Goal: Information Seeking & Learning: Learn about a topic

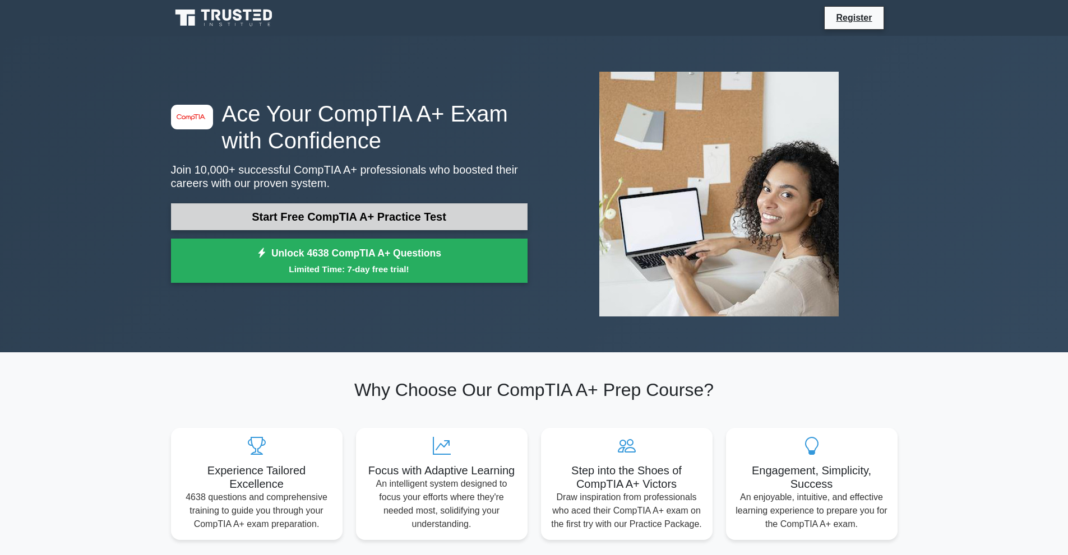
click at [415, 213] on link "Start Free CompTIA A+ Practice Test" at bounding box center [349, 216] width 356 height 27
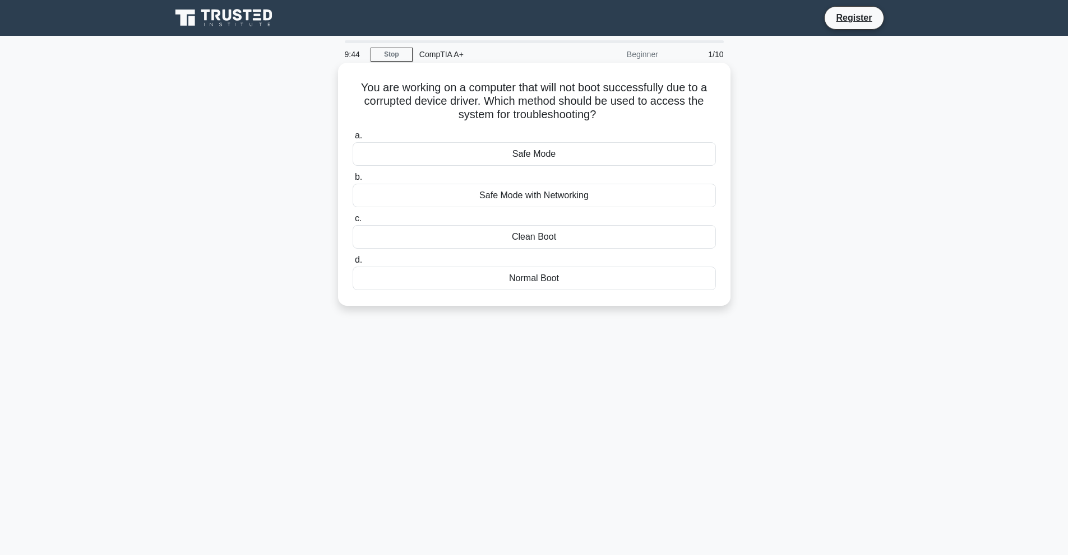
click at [541, 155] on div "Safe Mode" at bounding box center [534, 154] width 363 height 24
click at [353, 140] on input "a. Safe Mode" at bounding box center [353, 135] width 0 height 7
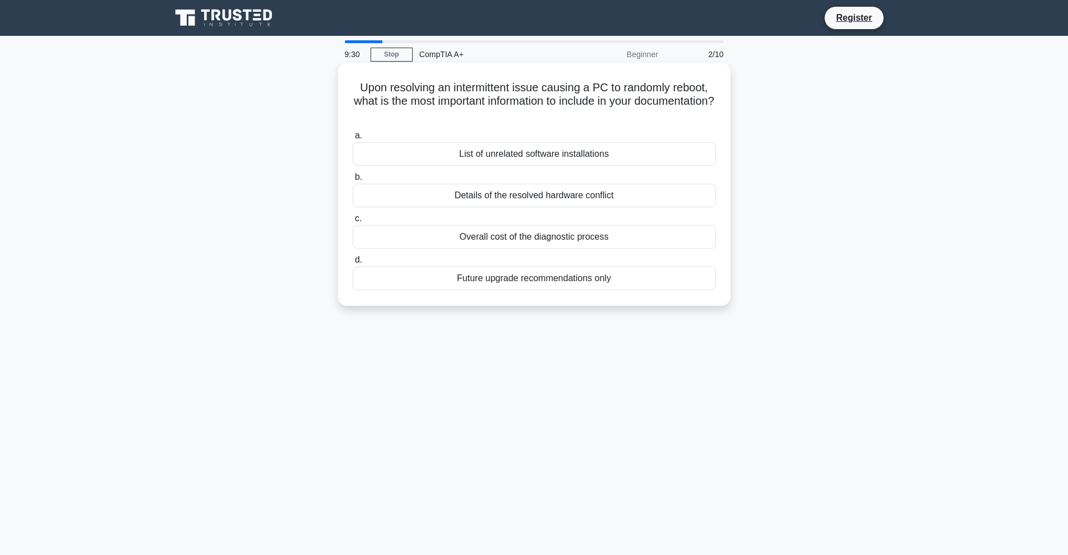
click at [507, 196] on div "Details of the resolved hardware conflict" at bounding box center [534, 196] width 363 height 24
click at [353, 181] on input "b. Details of the resolved hardware conflict" at bounding box center [353, 177] width 0 height 7
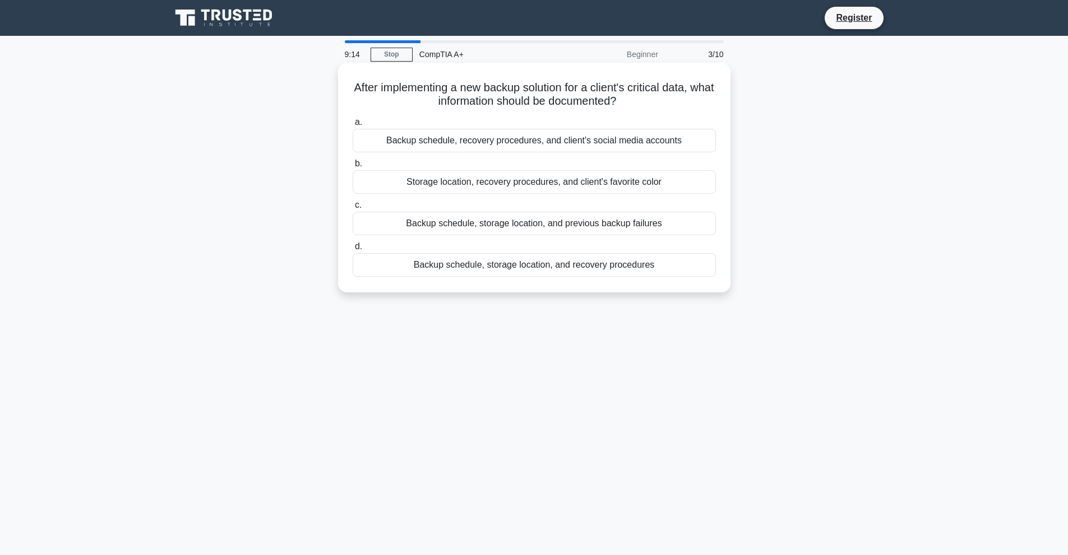
click at [574, 268] on div "Backup schedule, storage location, and recovery procedures" at bounding box center [534, 265] width 363 height 24
click at [353, 251] on input "d. Backup schedule, storage location, and recovery procedures" at bounding box center [353, 246] width 0 height 7
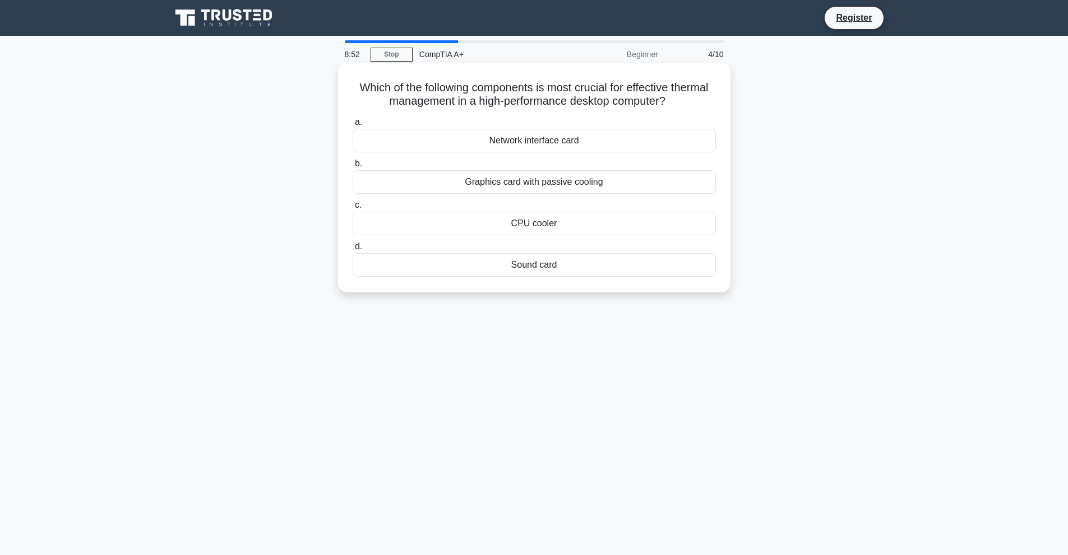
click at [529, 224] on div "CPU cooler" at bounding box center [534, 224] width 363 height 24
click at [353, 209] on input "c. CPU cooler" at bounding box center [353, 205] width 0 height 7
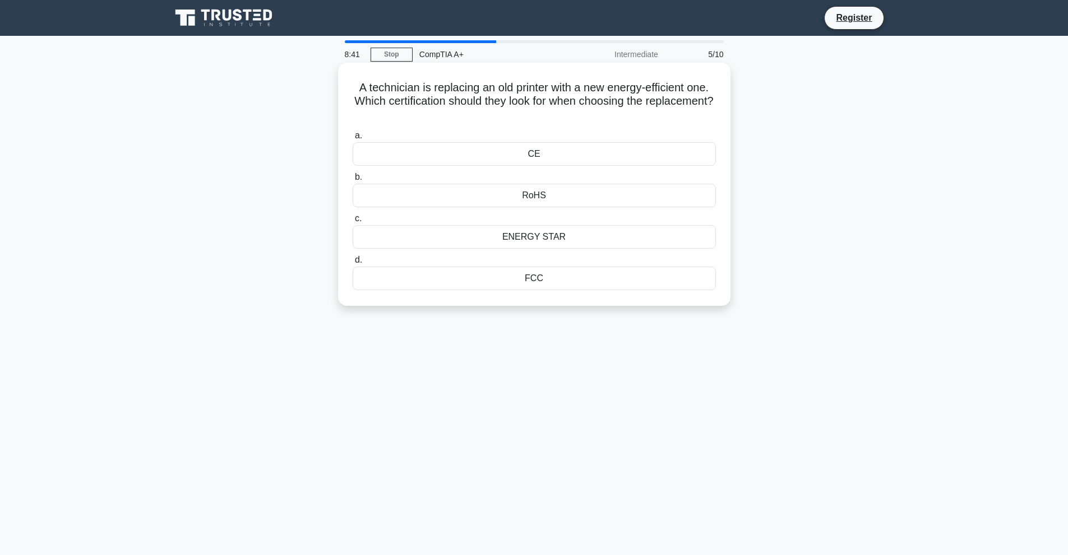
click at [544, 237] on div "ENERGY STAR" at bounding box center [534, 237] width 363 height 24
click at [353, 223] on input "c. ENERGY STAR" at bounding box center [353, 218] width 0 height 7
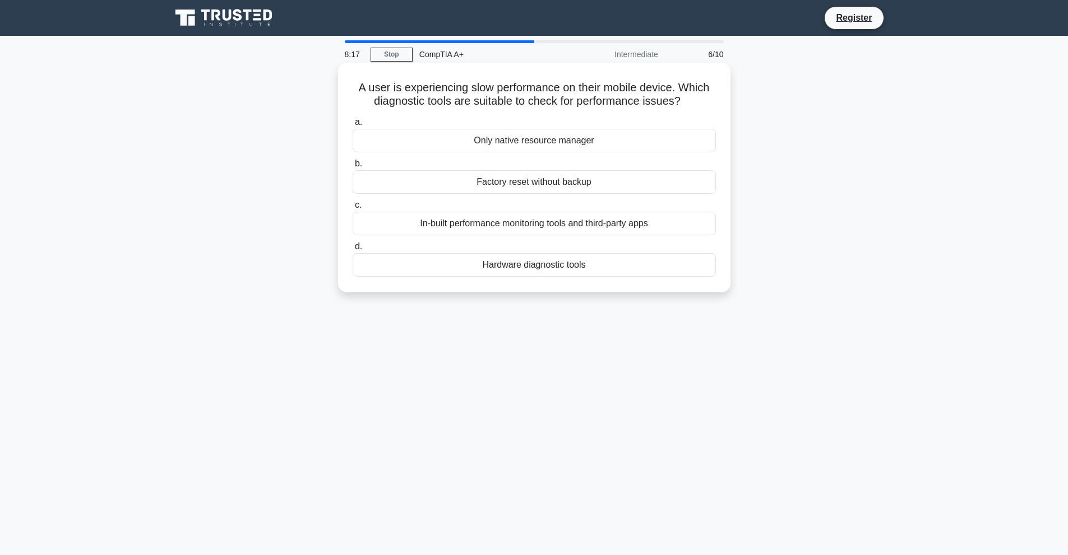
click at [531, 270] on div "Hardware diagnostic tools" at bounding box center [534, 265] width 363 height 24
click at [353, 251] on input "d. Hardware diagnostic tools" at bounding box center [353, 246] width 0 height 7
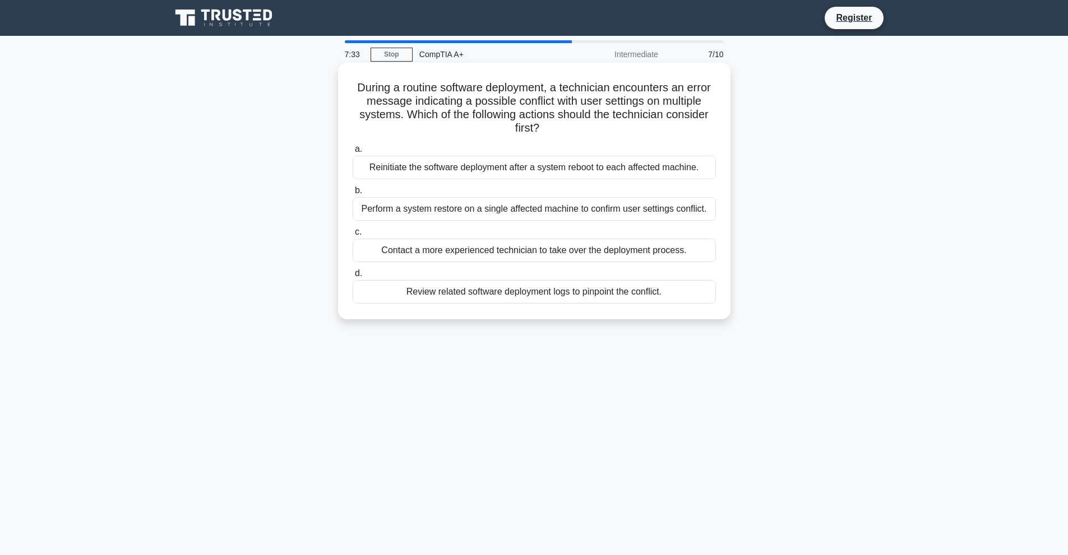
click at [453, 290] on div "Review related software deployment logs to pinpoint the conflict." at bounding box center [534, 292] width 363 height 24
click at [353, 277] on input "d. Review related software deployment logs to pinpoint the conflict." at bounding box center [353, 273] width 0 height 7
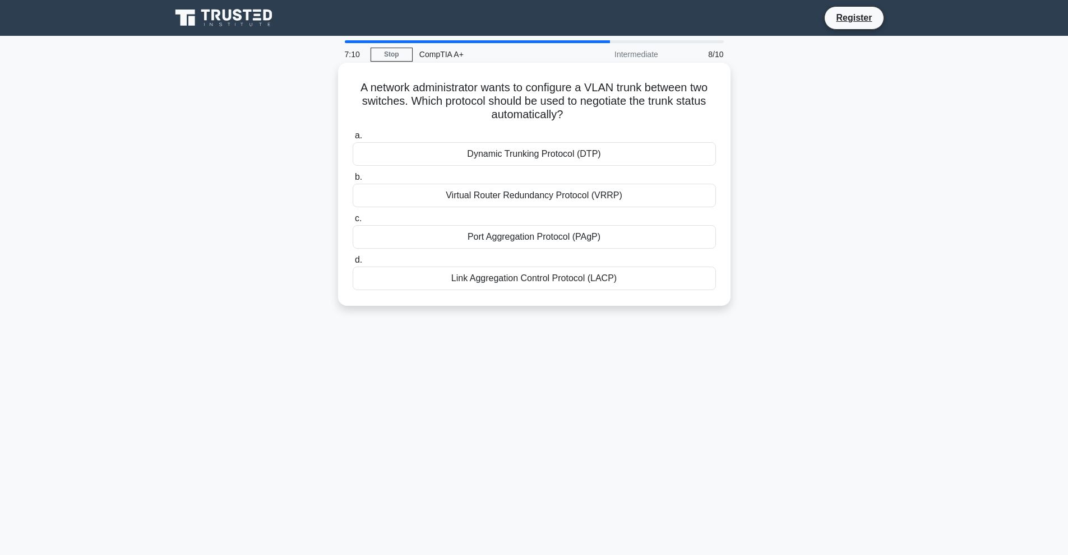
click at [552, 158] on div "Dynamic Trunking Protocol (DTP)" at bounding box center [534, 154] width 363 height 24
click at [353, 140] on input "a. Dynamic Trunking Protocol (DTP)" at bounding box center [353, 135] width 0 height 7
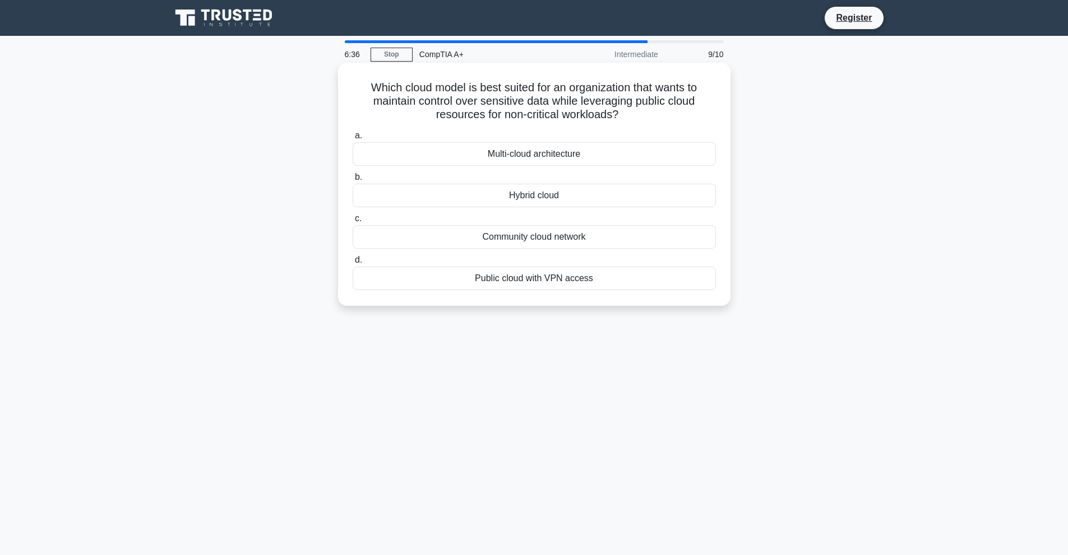
click at [549, 154] on div "Multi-cloud architecture" at bounding box center [534, 154] width 363 height 24
click at [353, 140] on input "a. Multi-cloud architecture" at bounding box center [353, 135] width 0 height 7
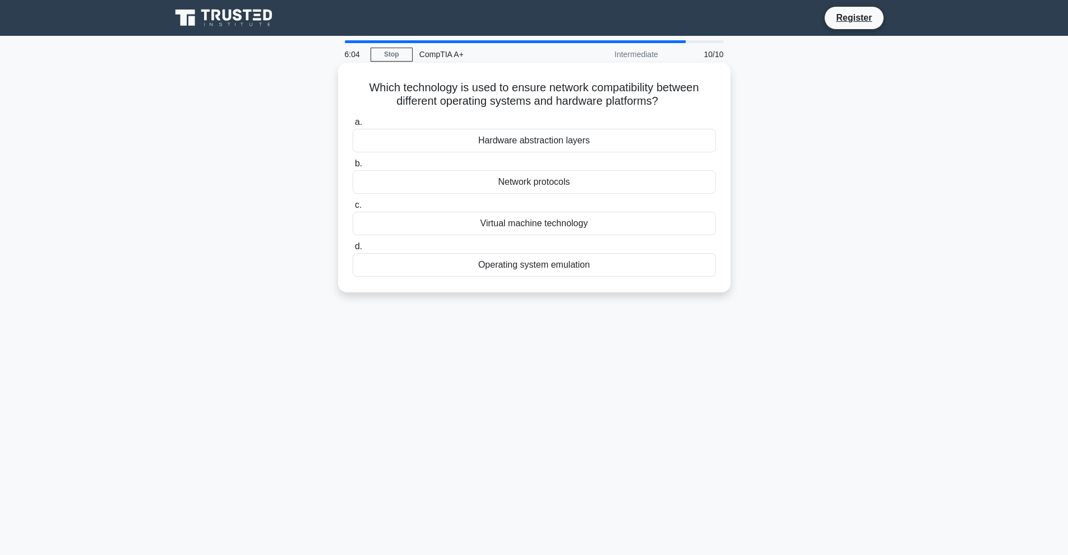
click at [553, 182] on div "Network protocols" at bounding box center [534, 182] width 363 height 24
click at [353, 168] on input "b. Network protocols" at bounding box center [353, 163] width 0 height 7
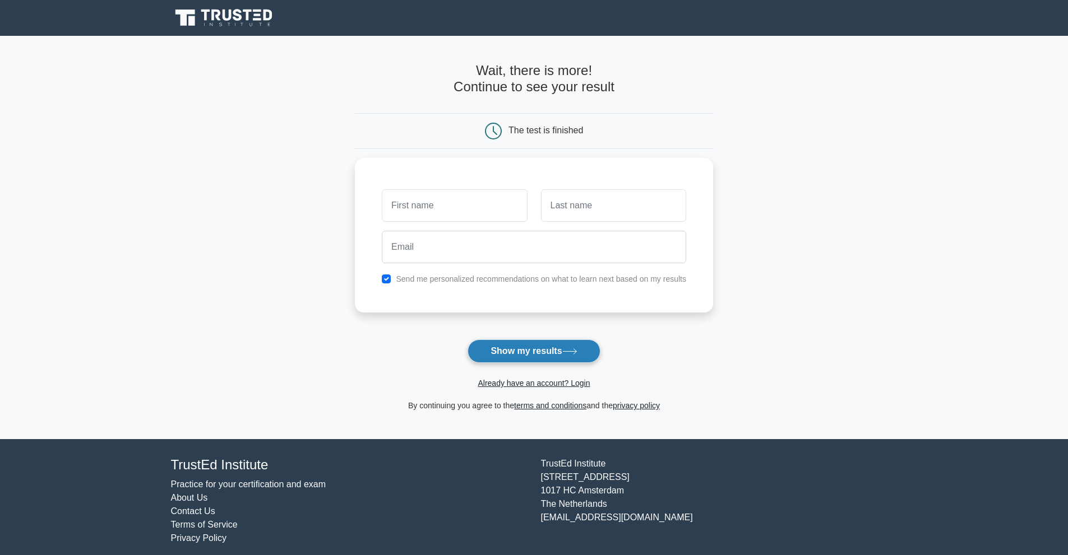
click at [513, 351] on button "Show my results" at bounding box center [533, 352] width 132 height 24
type input "Delano"
click at [614, 205] on input "text" at bounding box center [613, 203] width 145 height 33
type input "Melville"
click at [553, 352] on button "Show my results" at bounding box center [533, 352] width 132 height 24
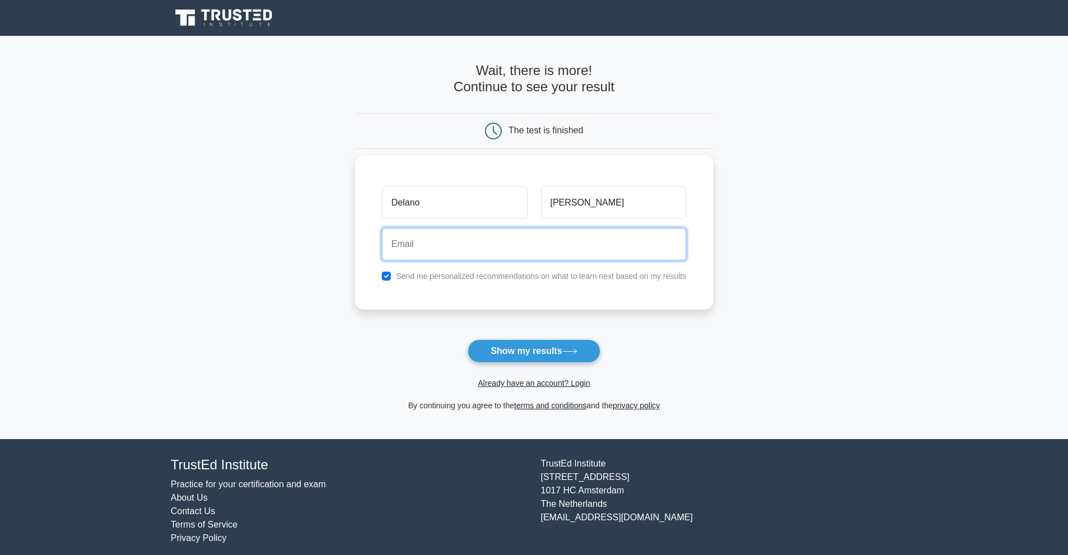
click at [421, 242] on input "email" at bounding box center [534, 244] width 304 height 33
type input "delanomelville@gmail.com"
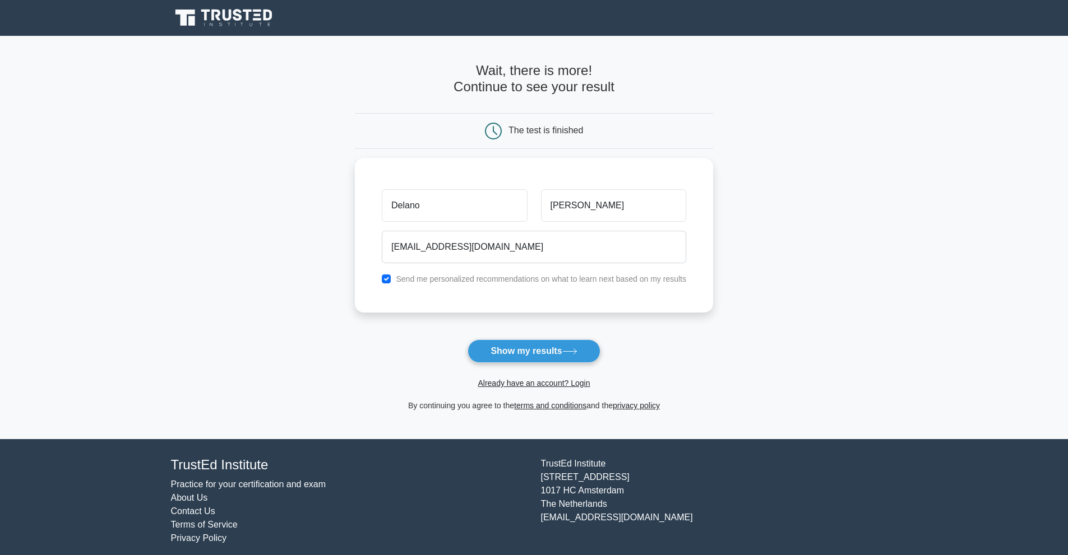
click at [540, 351] on button "Show my results" at bounding box center [533, 352] width 132 height 24
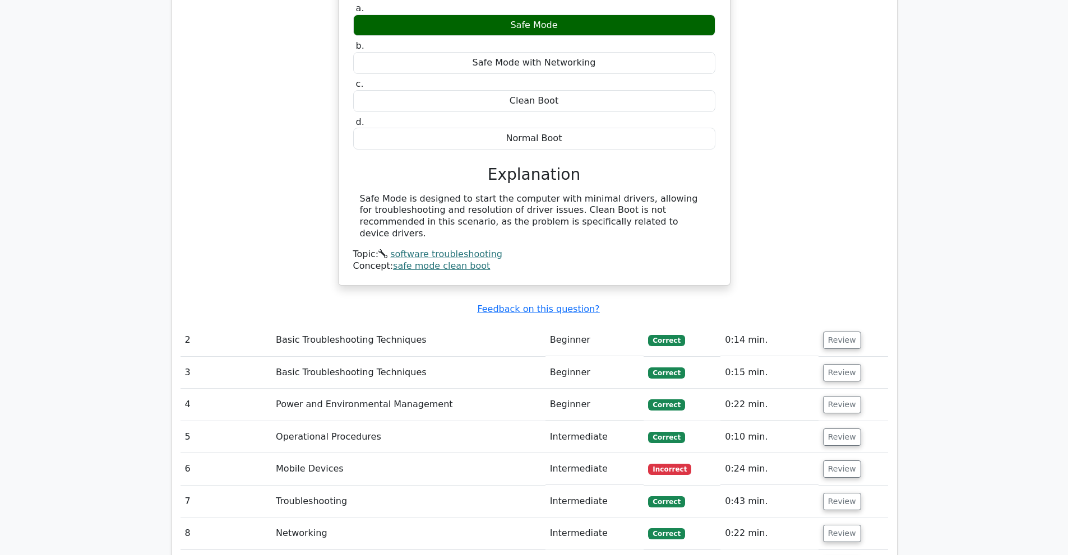
scroll to position [1121, 0]
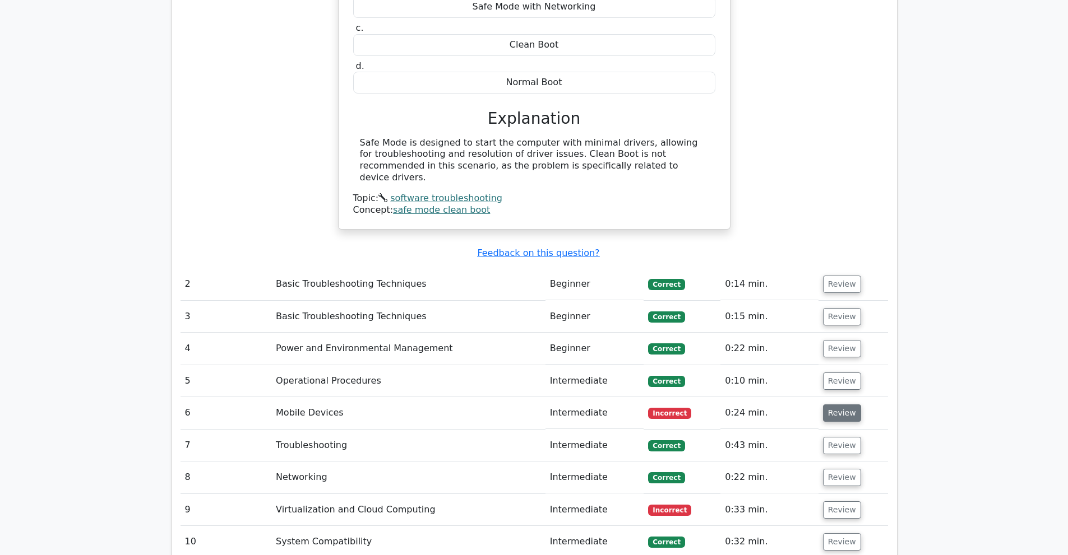
click at [839, 405] on button "Review" at bounding box center [842, 413] width 38 height 17
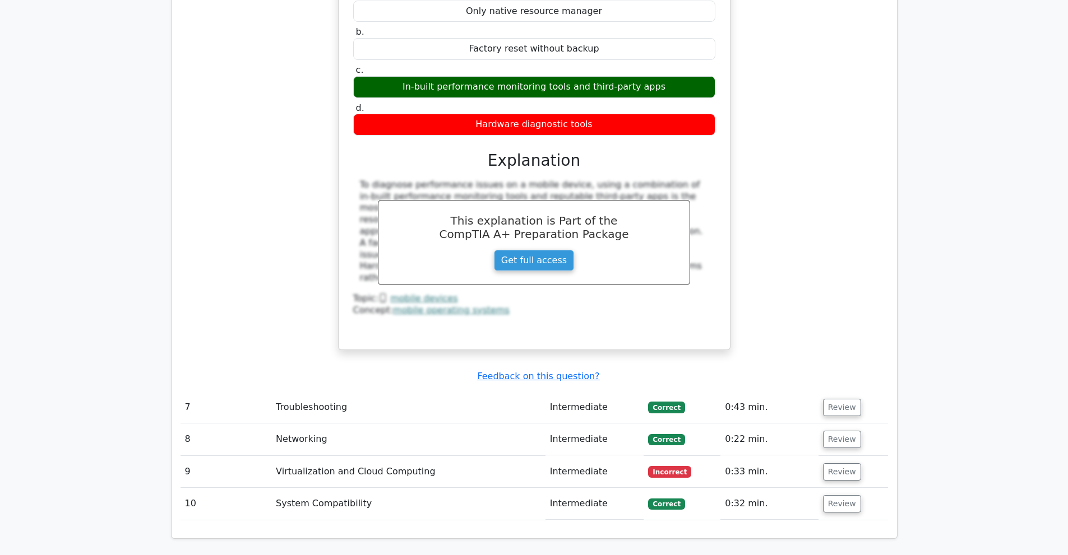
scroll to position [1625, 0]
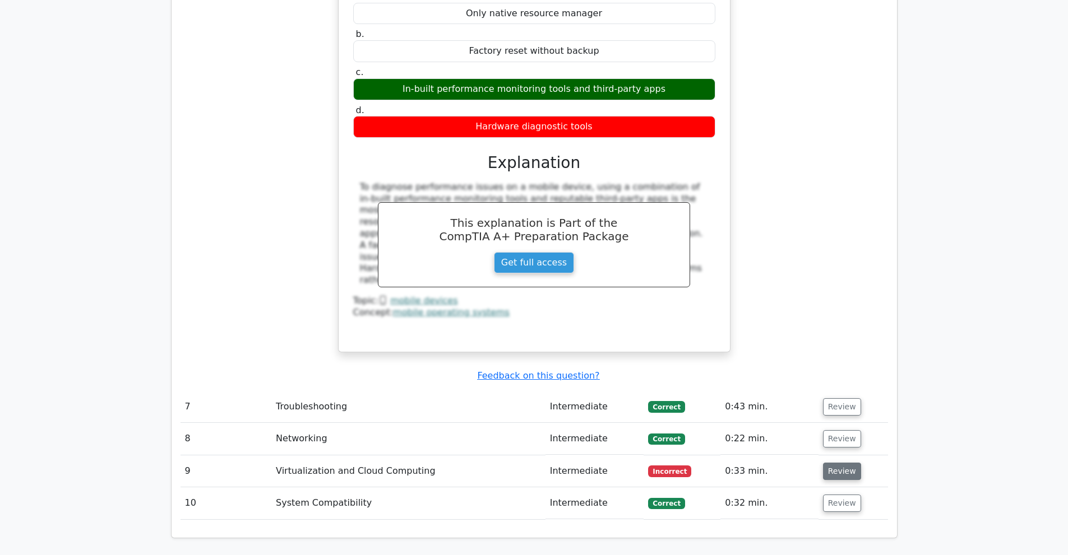
click at [843, 463] on button "Review" at bounding box center [842, 471] width 38 height 17
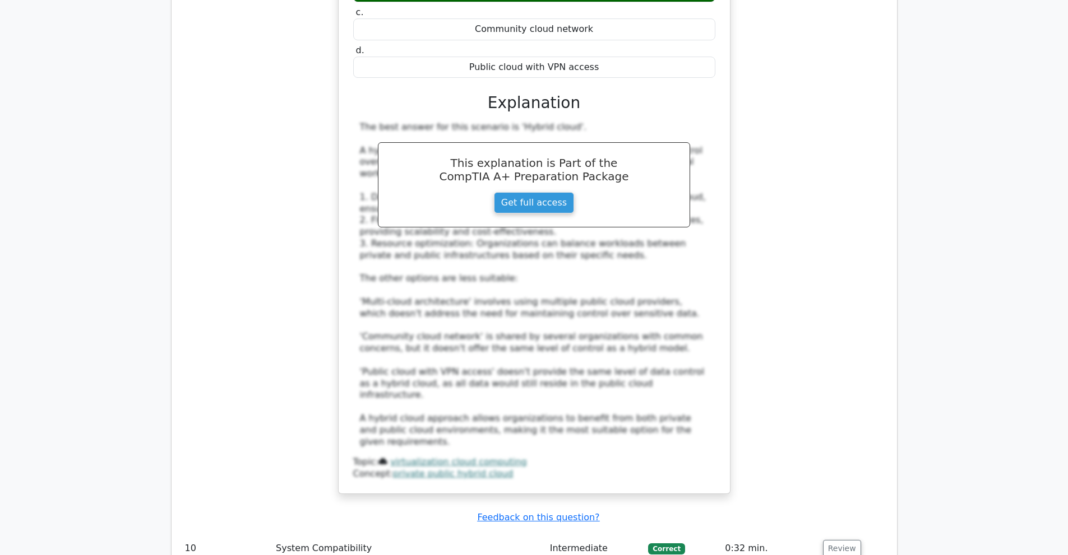
scroll to position [2354, 0]
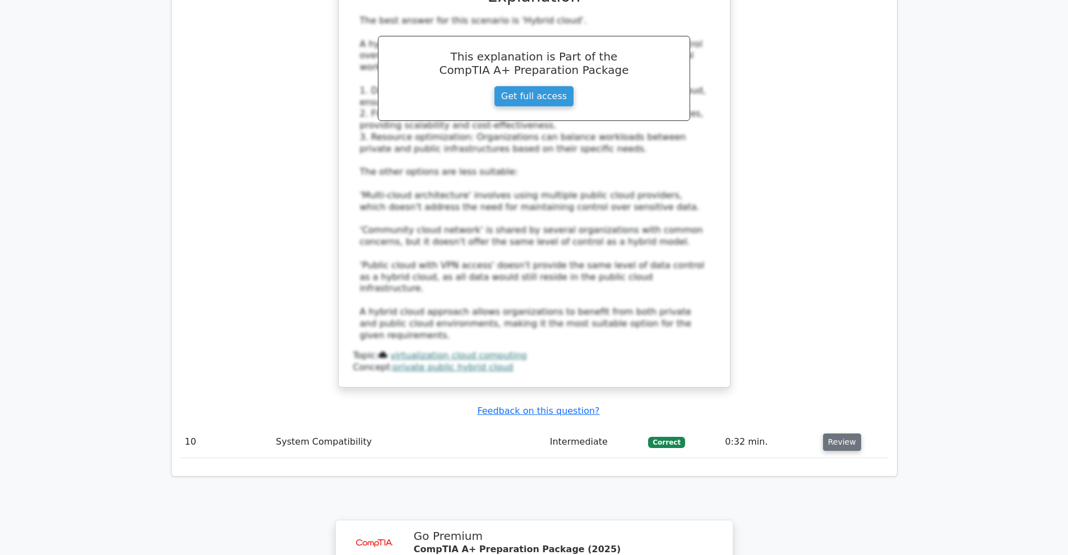
click at [846, 434] on button "Review" at bounding box center [842, 442] width 38 height 17
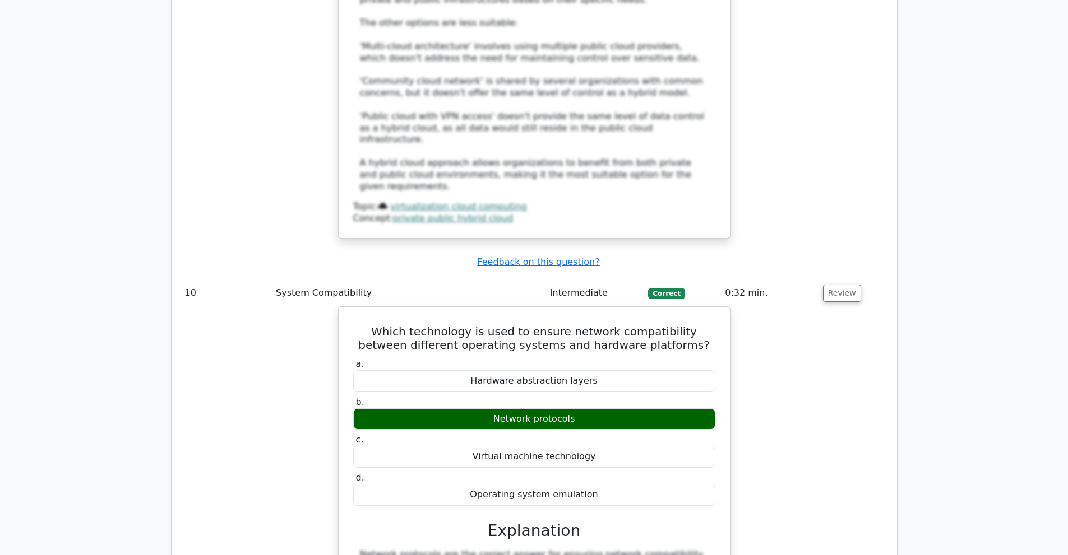
scroll to position [2522, 0]
